Goal: Complete application form

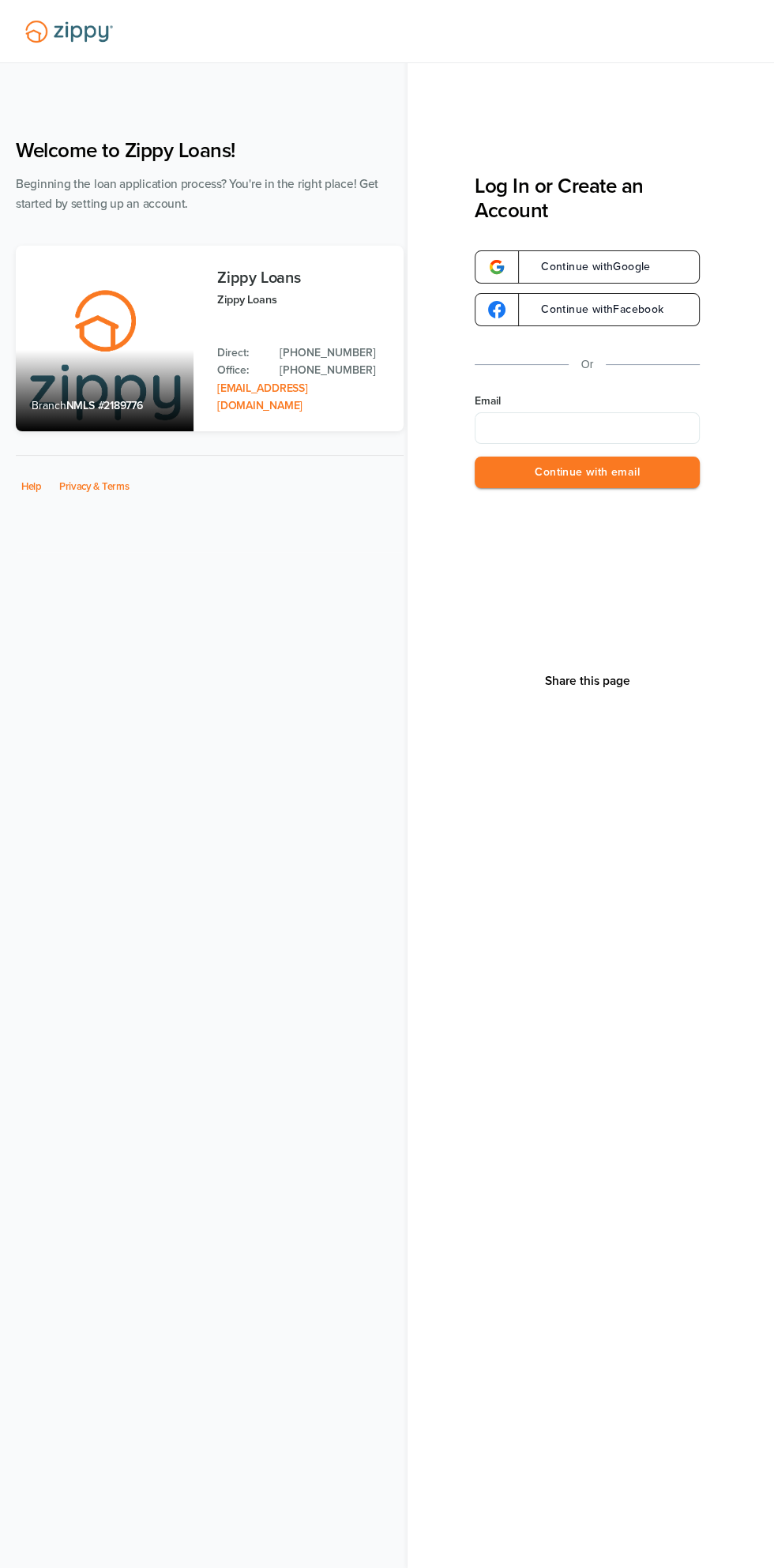
click at [544, 430] on input "Email" at bounding box center [587, 428] width 225 height 31
type input "**********"
click at [521, 479] on button "Continue with email" at bounding box center [587, 472] width 225 height 32
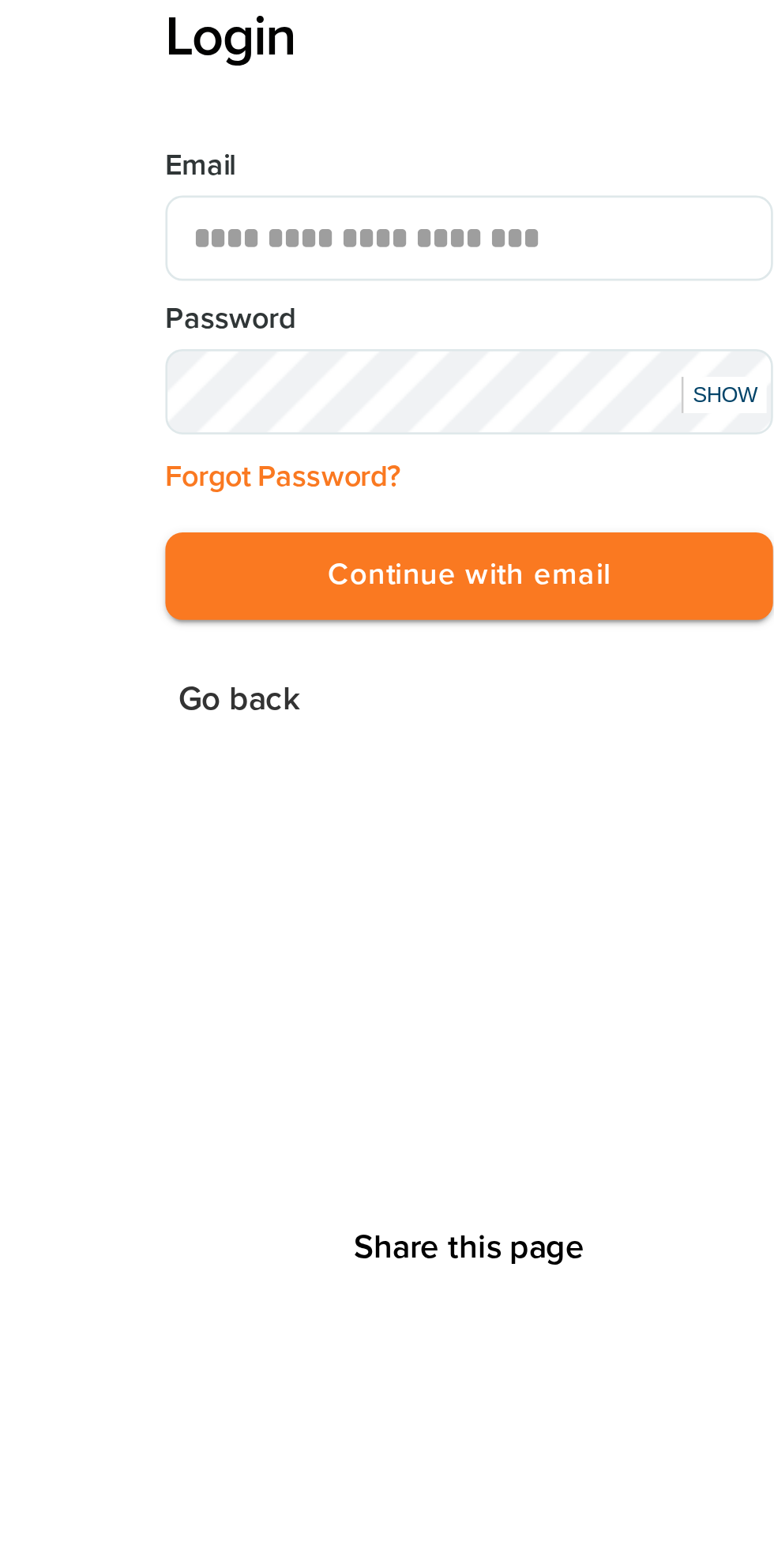
click at [495, 389] on button "Continue with email" at bounding box center [587, 385] width 225 height 32
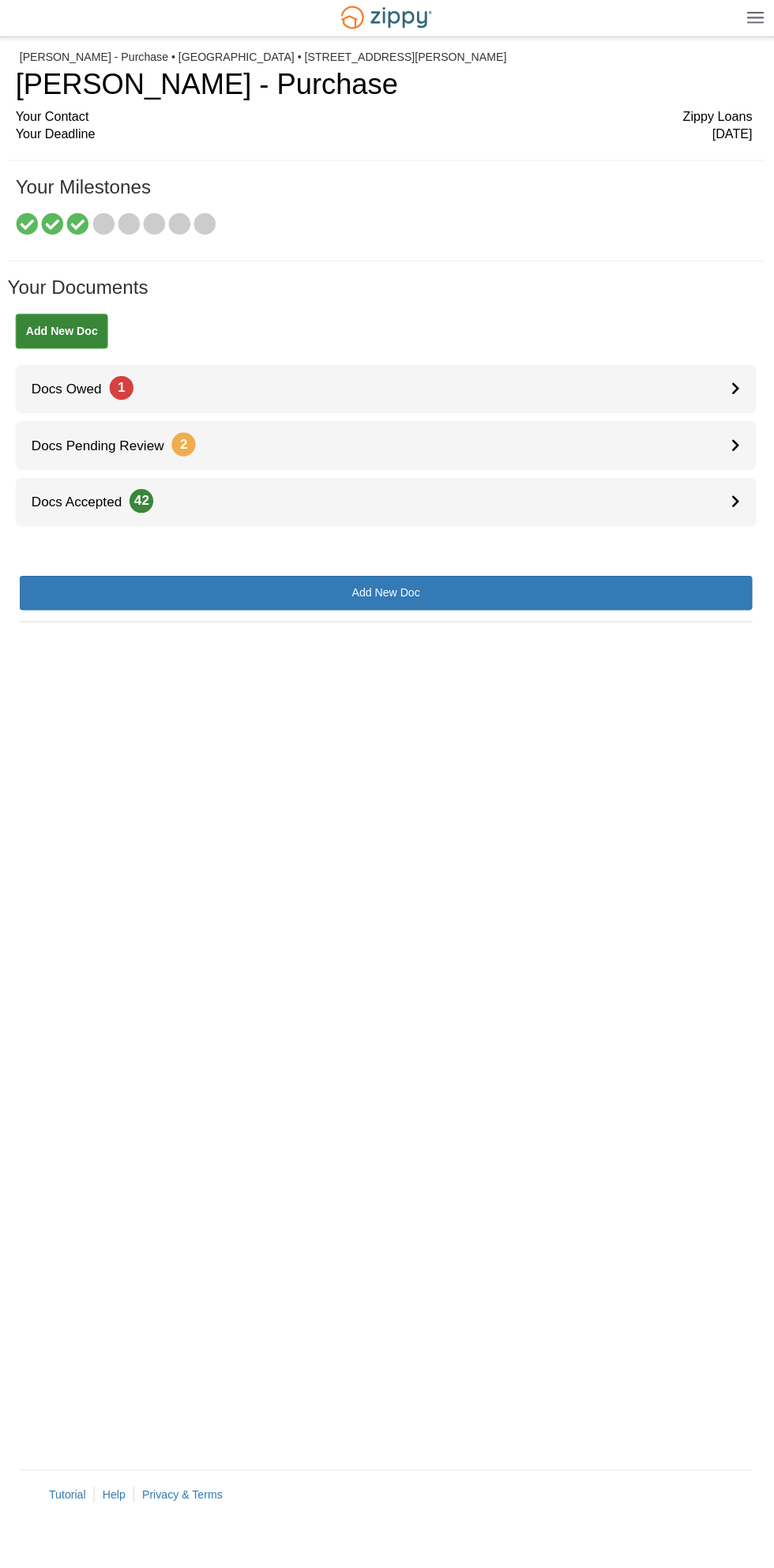
scroll to position [6, 0]
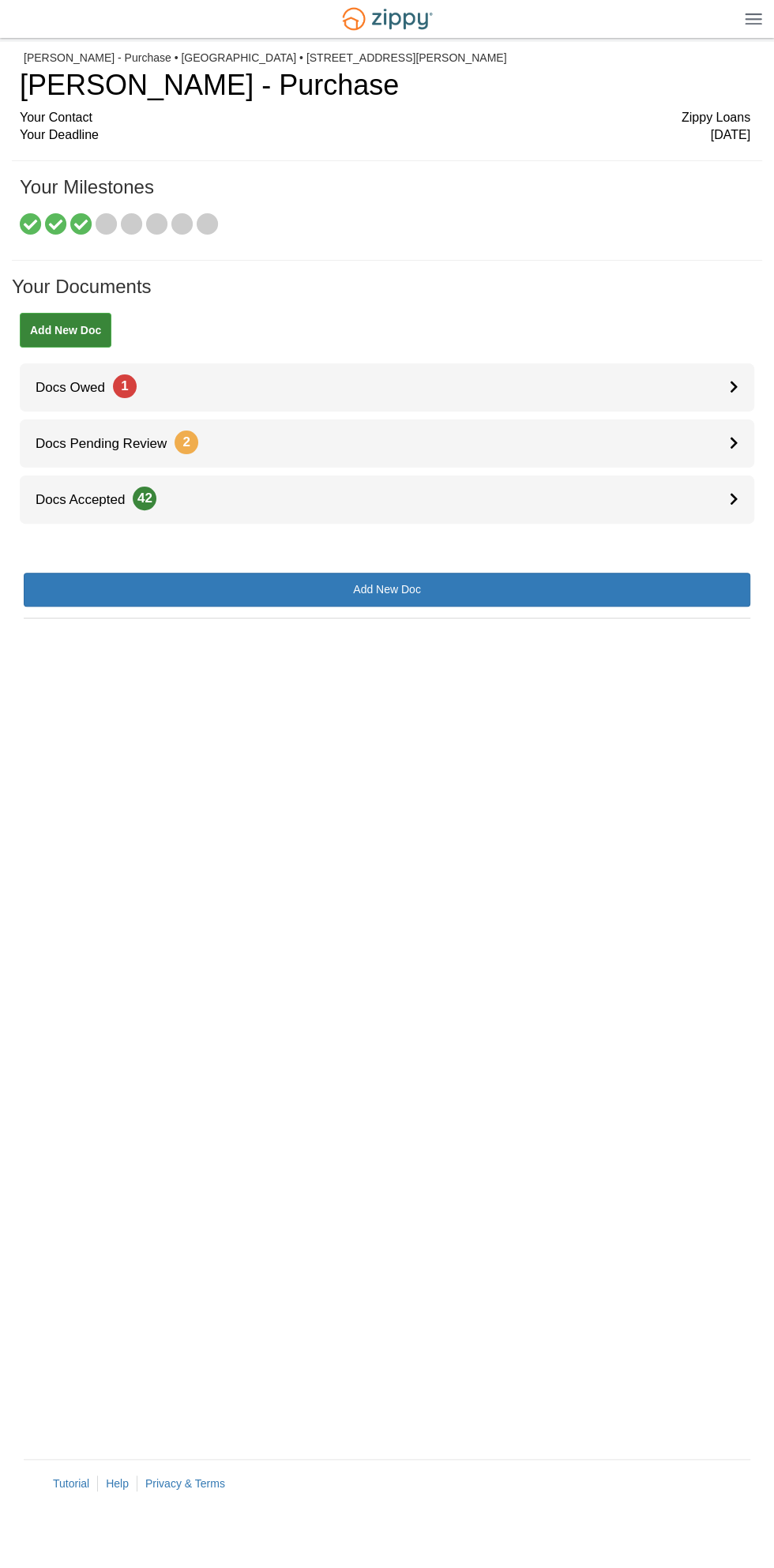
click at [36, 964] on div "× × × Pending Add Document Notice document will be included in the email sent t…" at bounding box center [387, 743] width 727 height 1401
